Goal: Check status: Check status

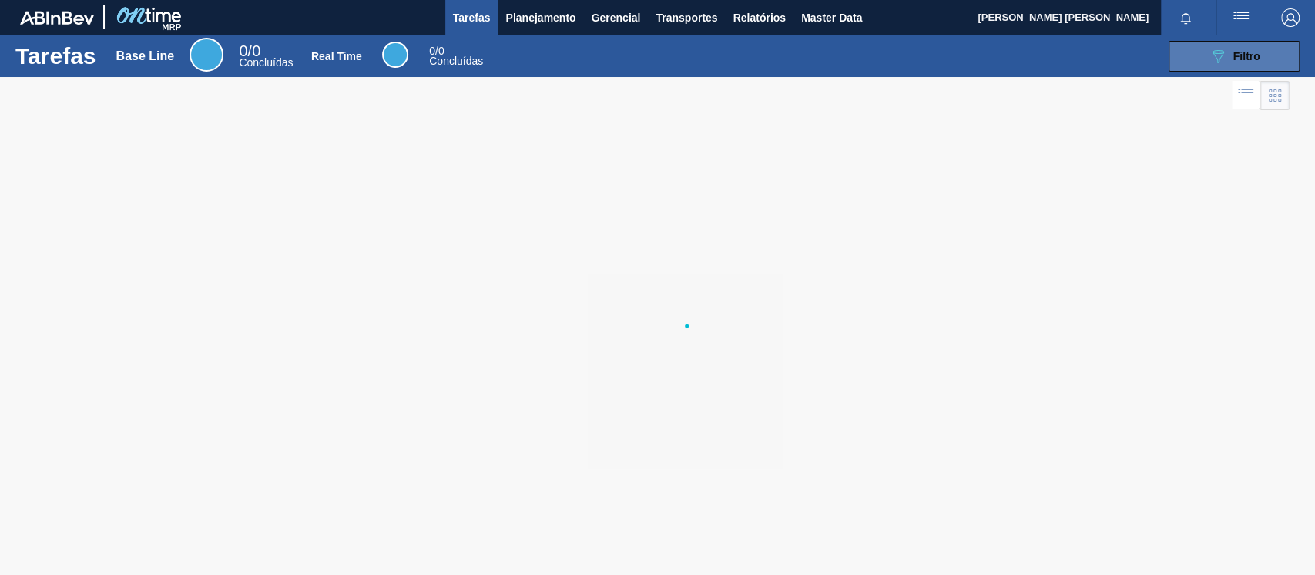
click at [1213, 58] on icon "089F7B8B-B2A5-4AFE-B5C0-19BA573D28AC" at bounding box center [1218, 56] width 18 height 18
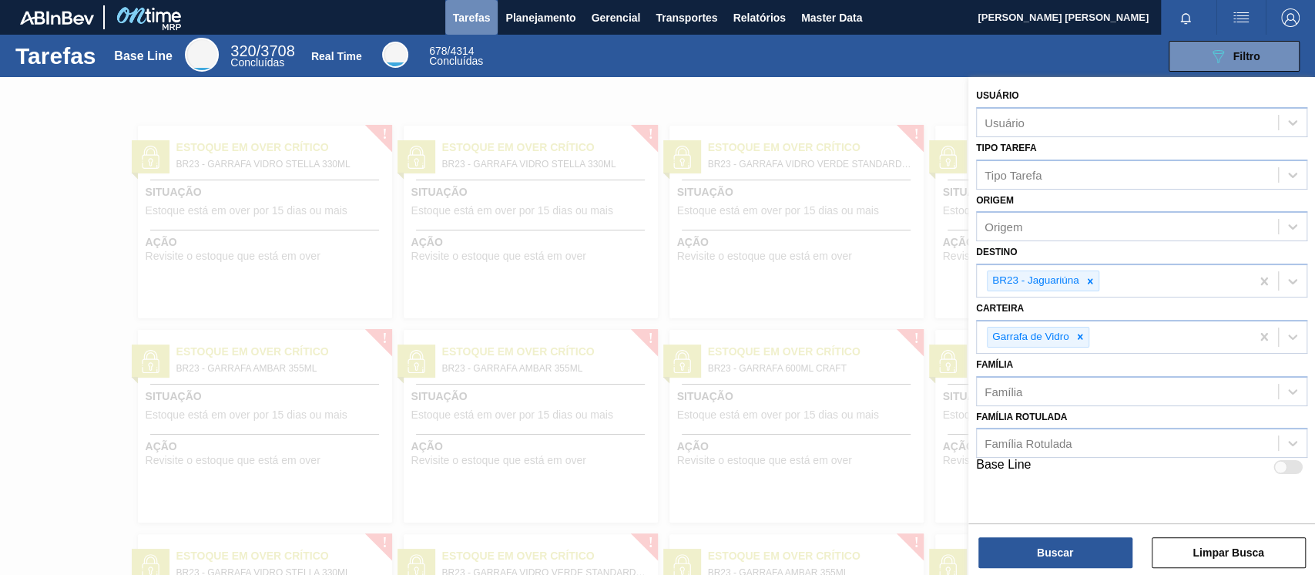
click at [490, 19] on button "Tarefas" at bounding box center [471, 17] width 53 height 35
click at [532, 15] on span "Planejamento" at bounding box center [540, 17] width 70 height 18
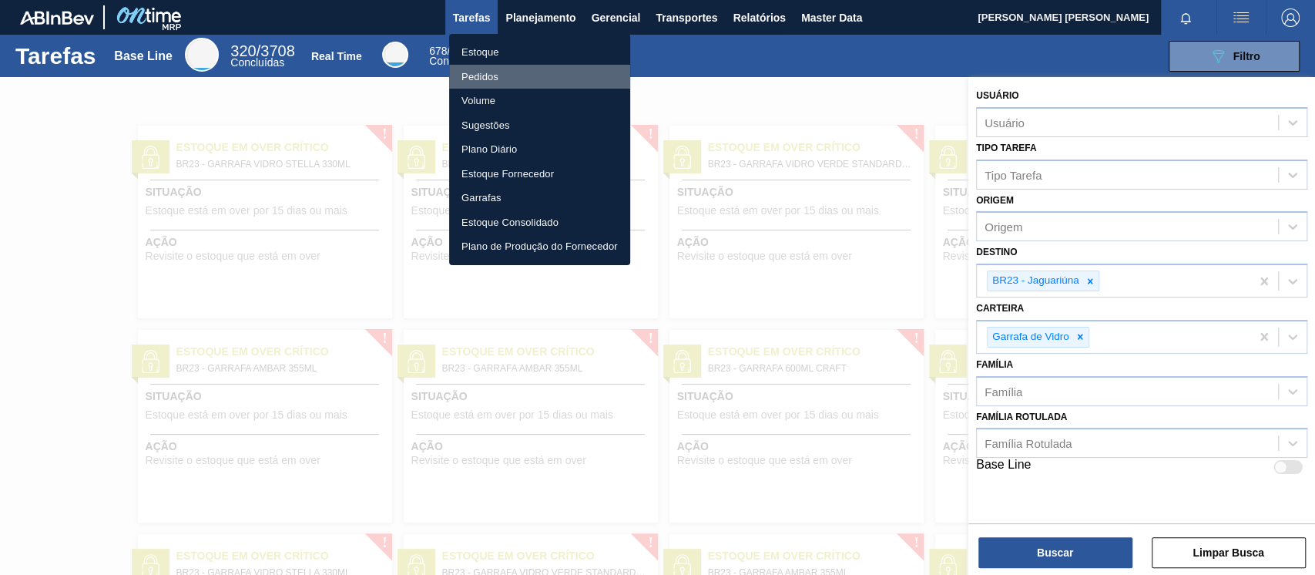
click at [494, 70] on li "Pedidos" at bounding box center [539, 77] width 181 height 25
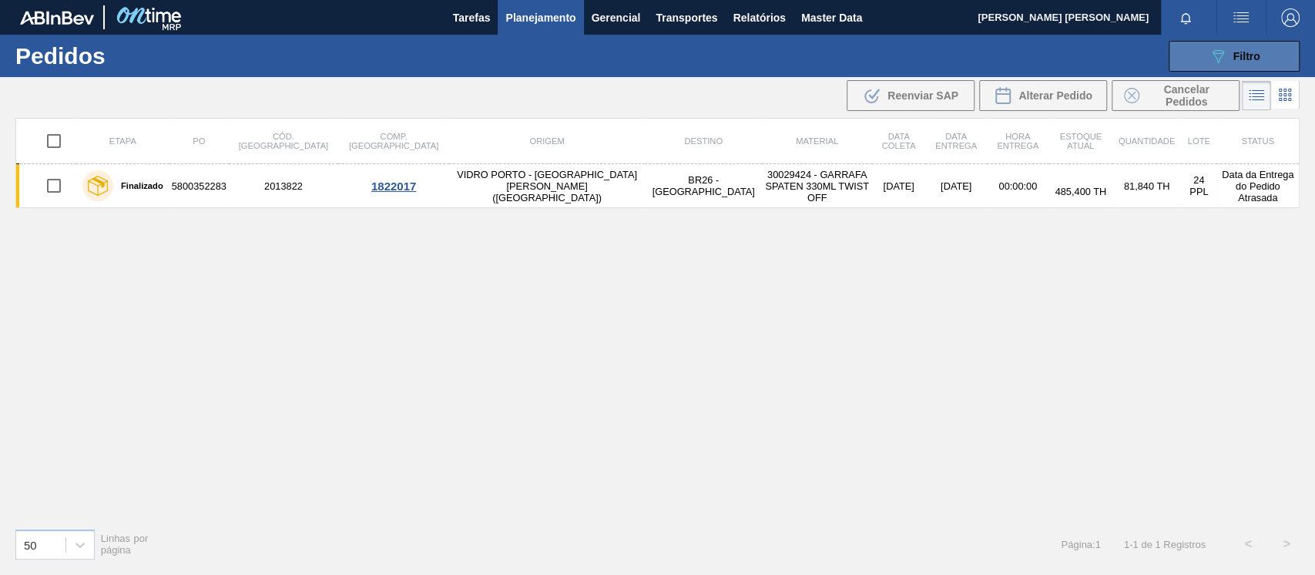
click at [1195, 50] on button "089F7B8B-B2A5-4AFE-B5C0-19BA573D28AC Filtro" at bounding box center [1234, 56] width 131 height 31
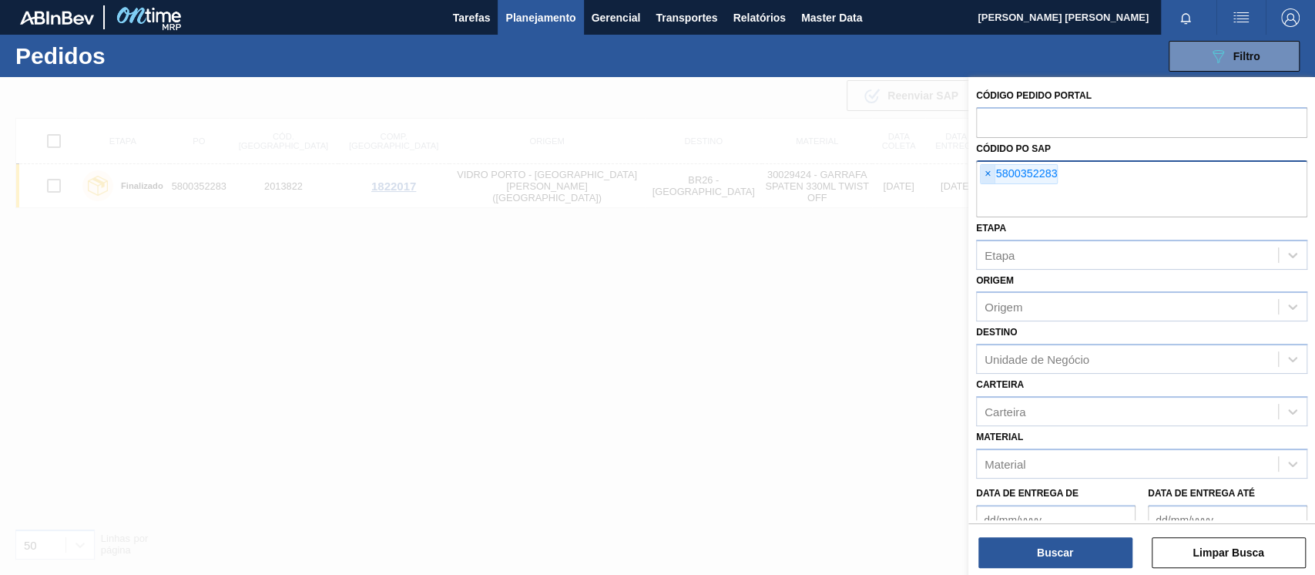
click at [981, 173] on span "×" at bounding box center [988, 174] width 15 height 18
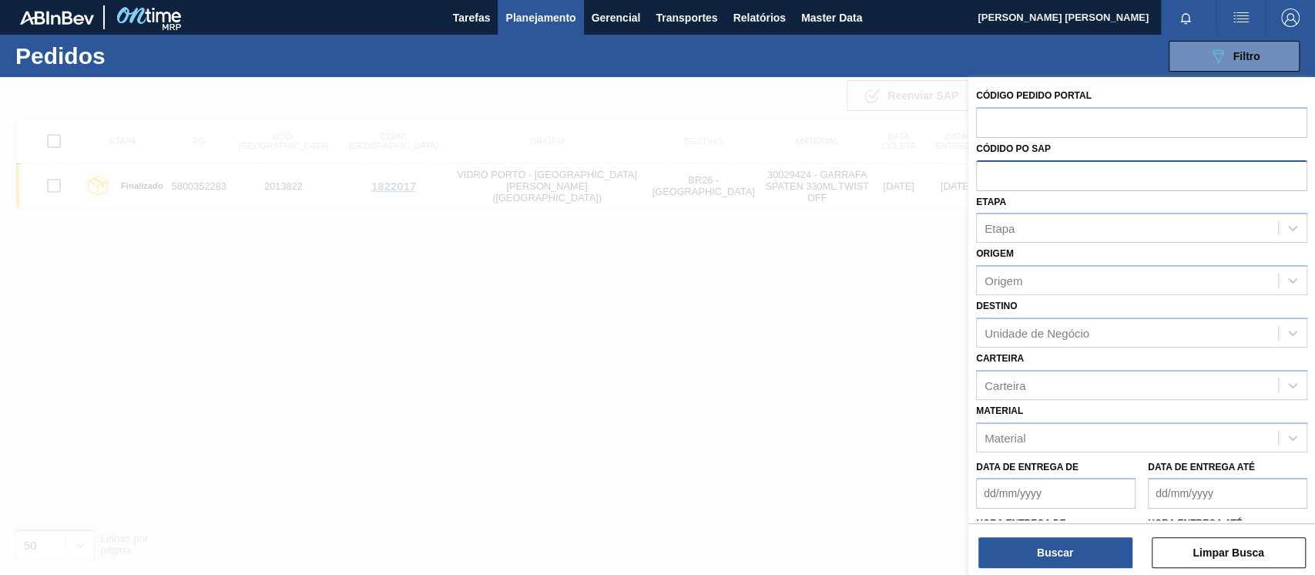
paste input "5800353005"
type input "5800353005"
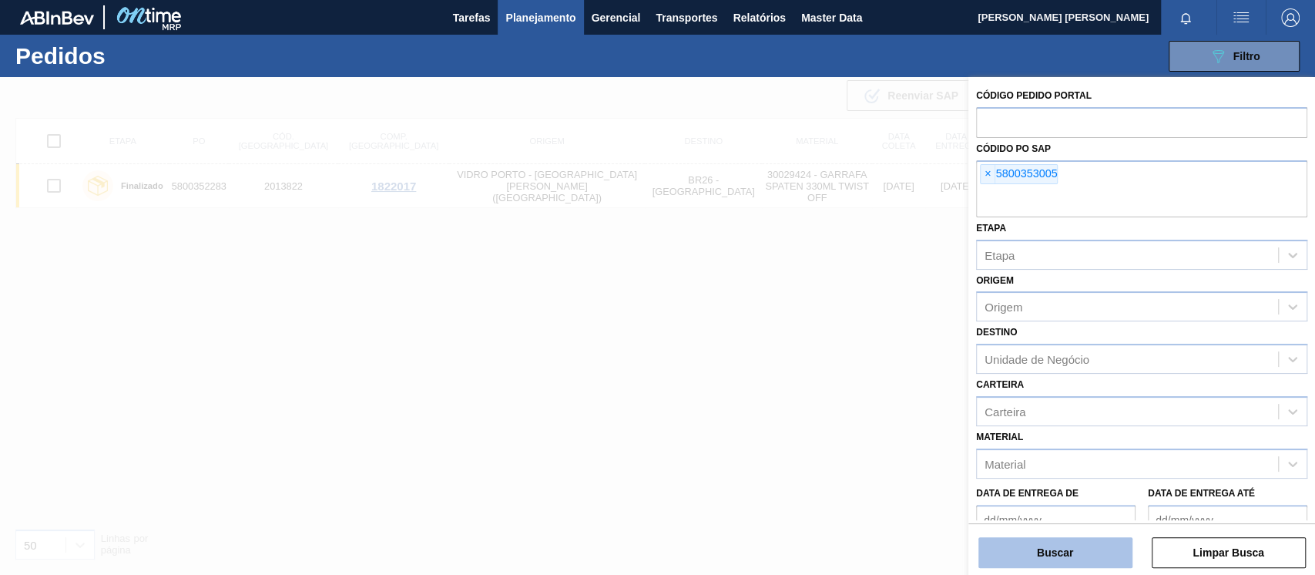
click at [994, 564] on button "Buscar" at bounding box center [1055, 552] width 154 height 31
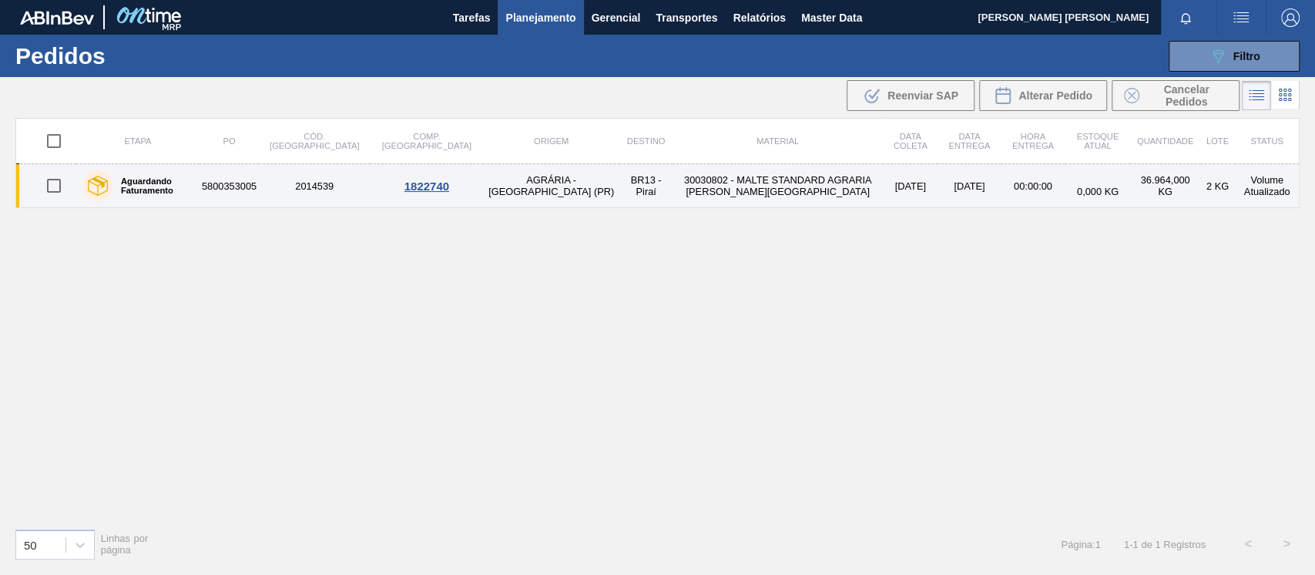
click at [280, 187] on td "2014539" at bounding box center [314, 186] width 111 height 44
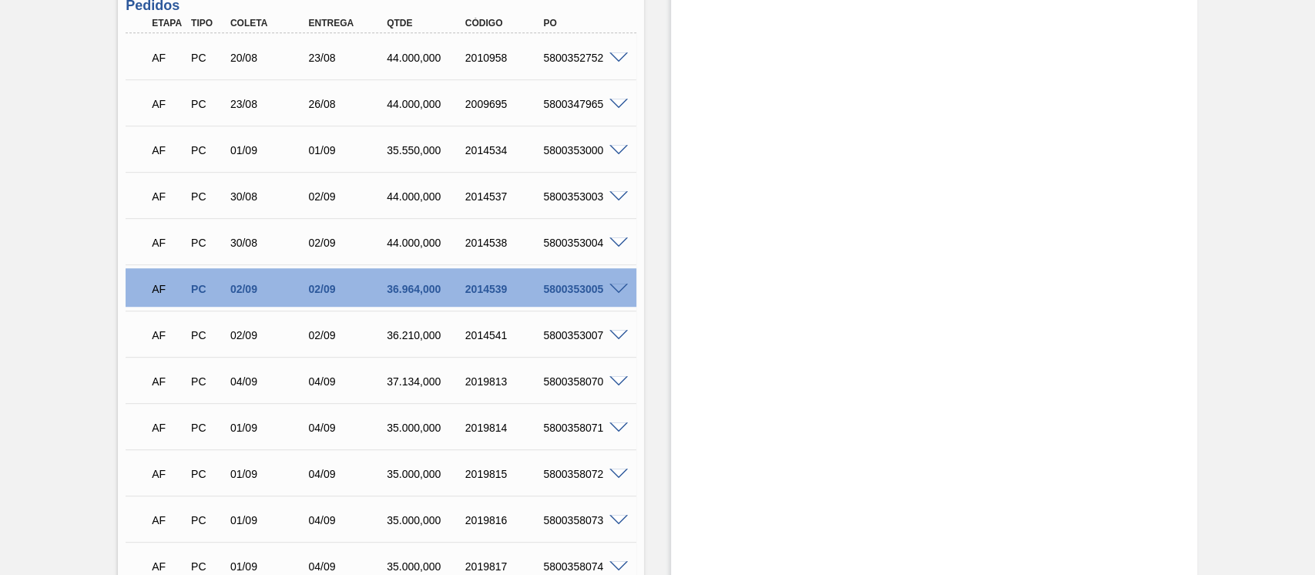
scroll to position [616, 0]
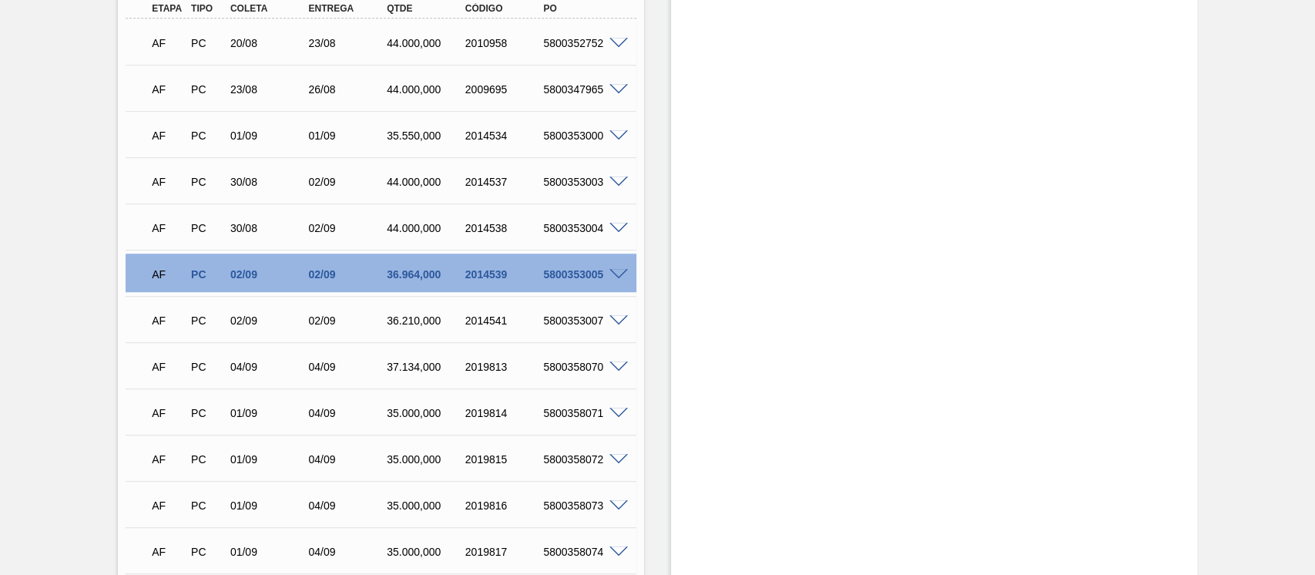
click at [615, 269] on span at bounding box center [618, 275] width 18 height 12
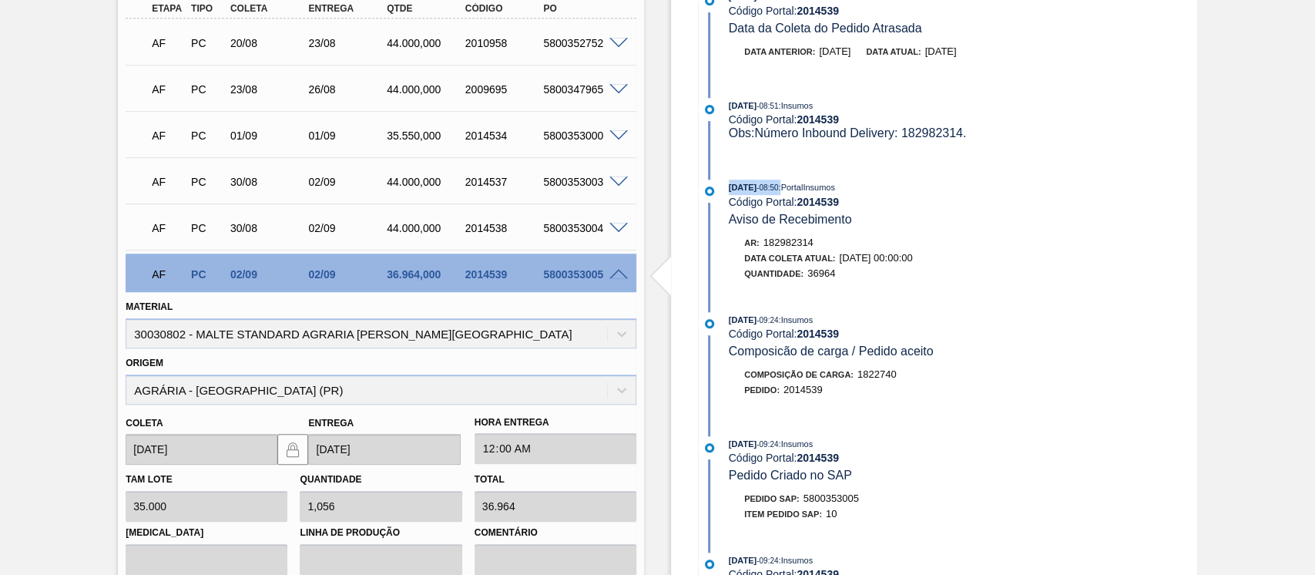
drag, startPoint x: 728, startPoint y: 190, endPoint x: 797, endPoint y: 191, distance: 69.3
click at [797, 191] on div "[DATE] 08:50 : PortalInsumos" at bounding box center [912, 186] width 366 height 15
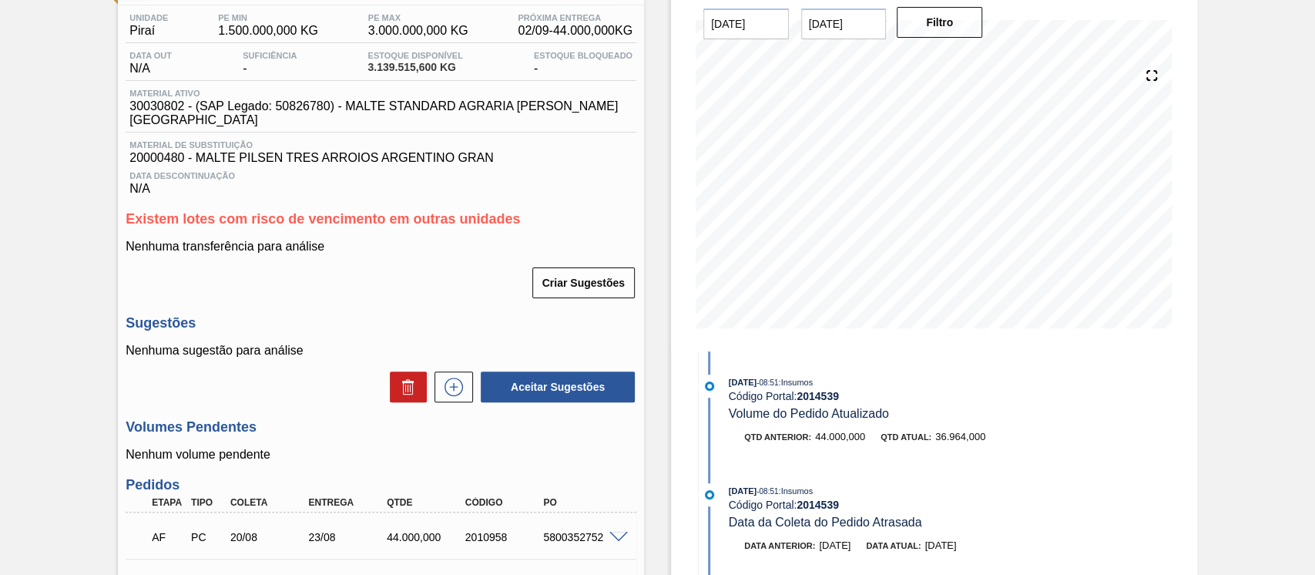
scroll to position [0, 0]
